Goal: Transaction & Acquisition: Book appointment/travel/reservation

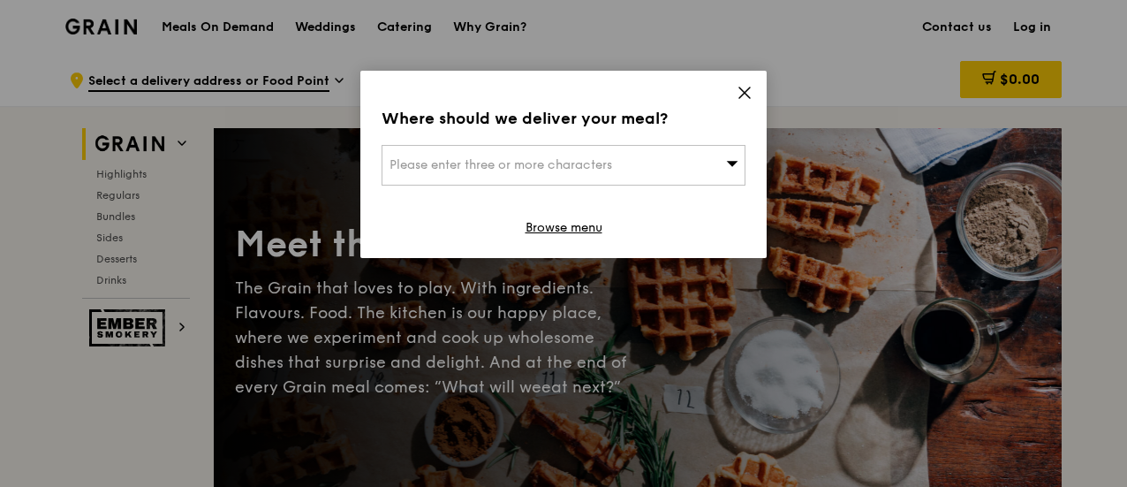
click at [586, 171] on span "Please enter three or more characters" at bounding box center [500, 164] width 223 height 15
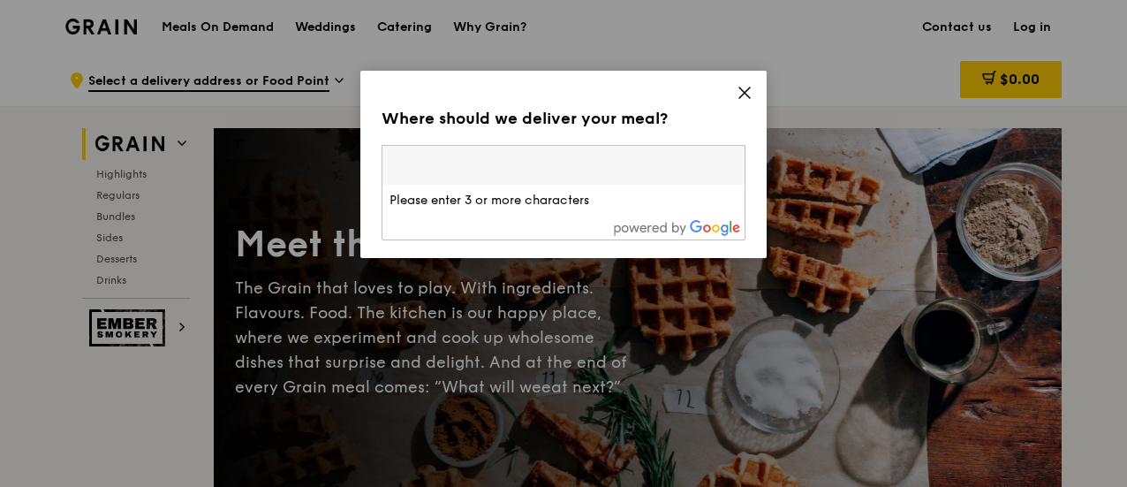
click at [744, 93] on icon at bounding box center [744, 92] width 11 height 11
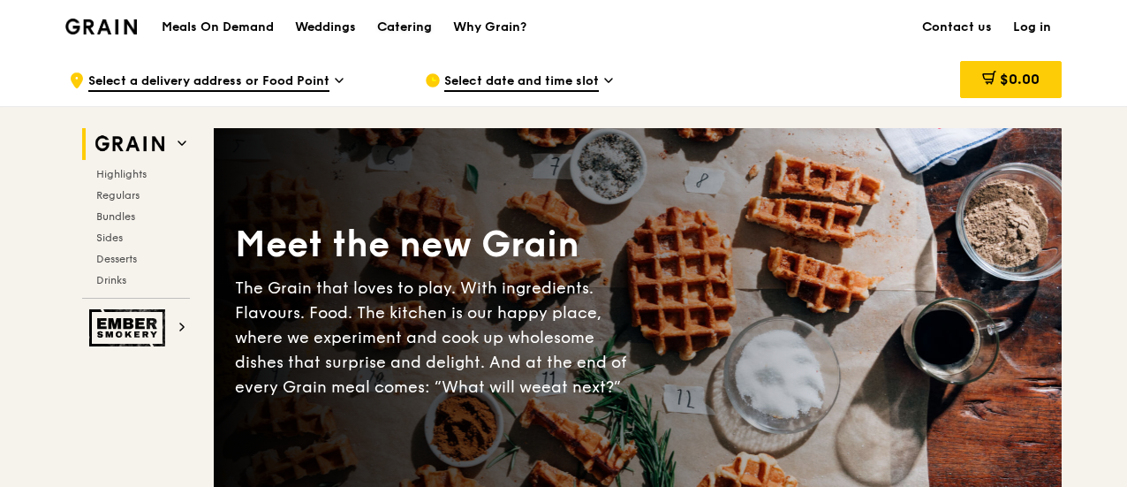
click at [375, 34] on link "Catering" at bounding box center [404, 27] width 76 height 53
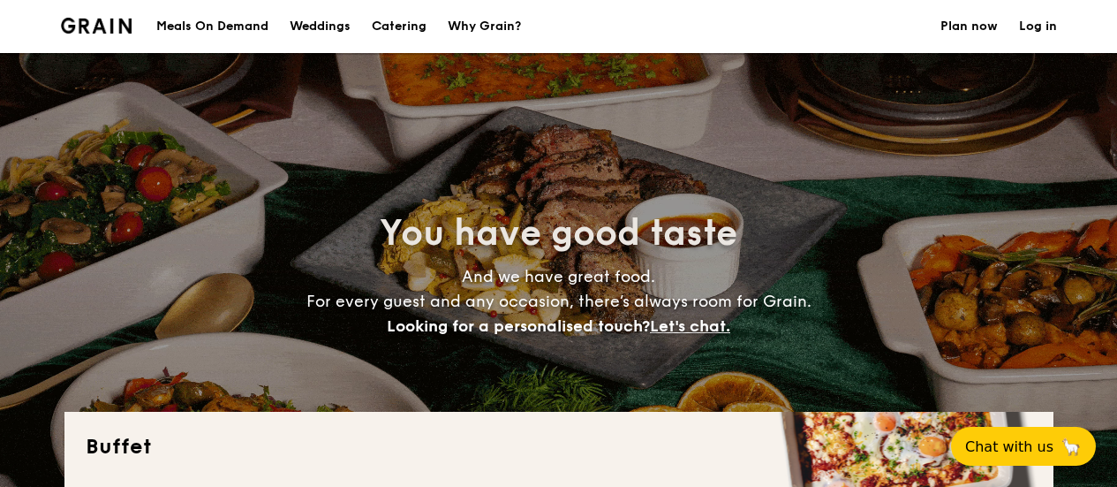
select select
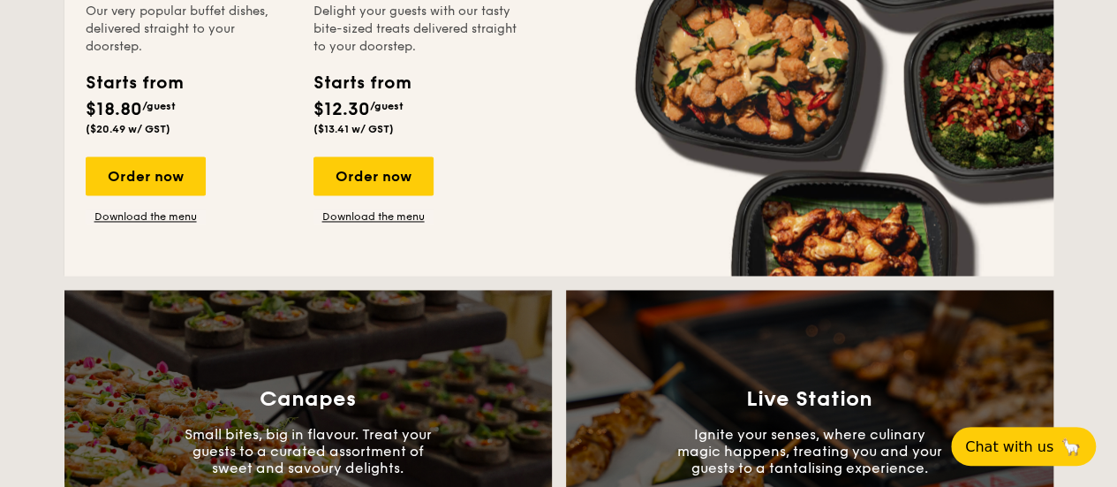
scroll to position [1325, 0]
